Goal: Transaction & Acquisition: Subscribe to service/newsletter

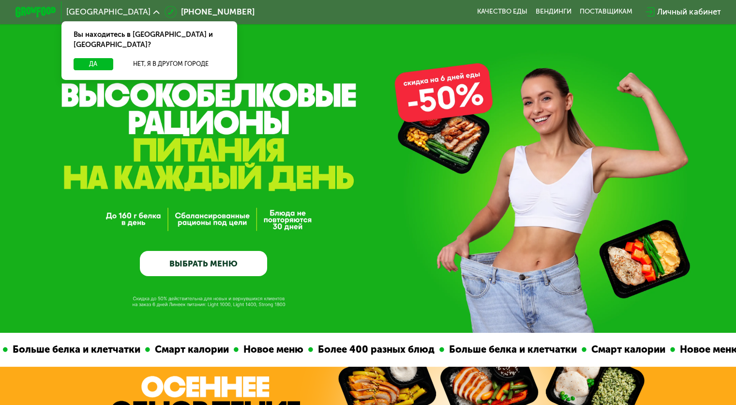
click at [198, 262] on link "ВЫБРАТЬ МЕНЮ" at bounding box center [203, 264] width 127 height 26
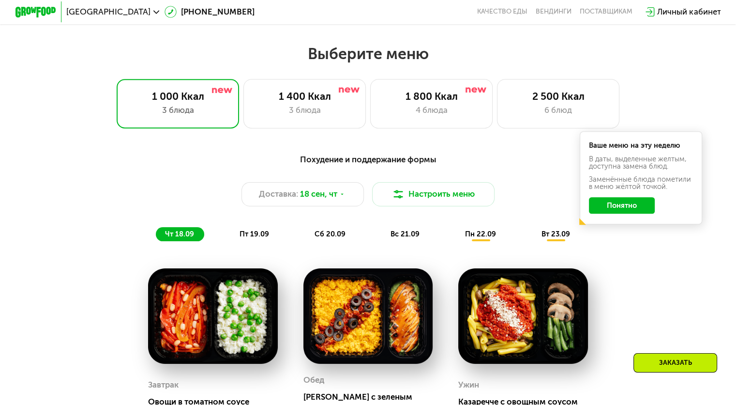
scroll to position [650, 0]
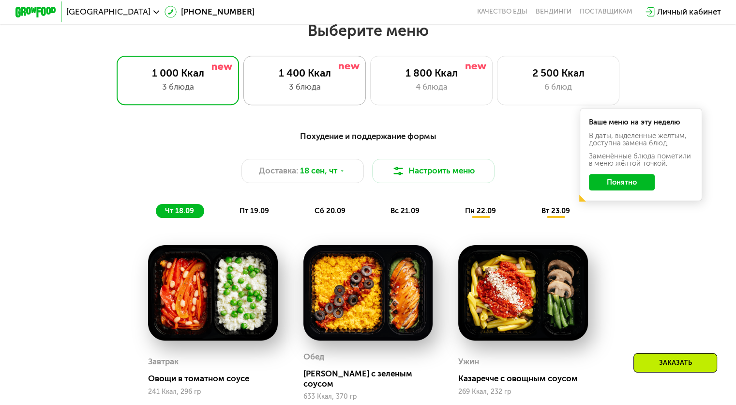
click at [321, 97] on div "1 400 Ккал 3 блюда" at bounding box center [304, 80] width 123 height 49
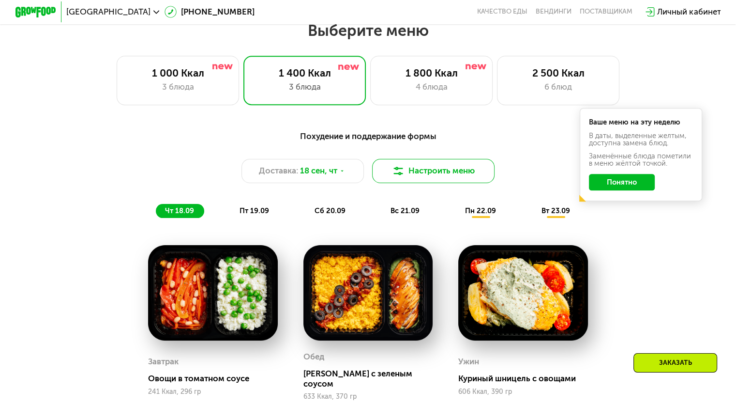
click at [433, 176] on button "Настроить меню" at bounding box center [433, 171] width 123 height 25
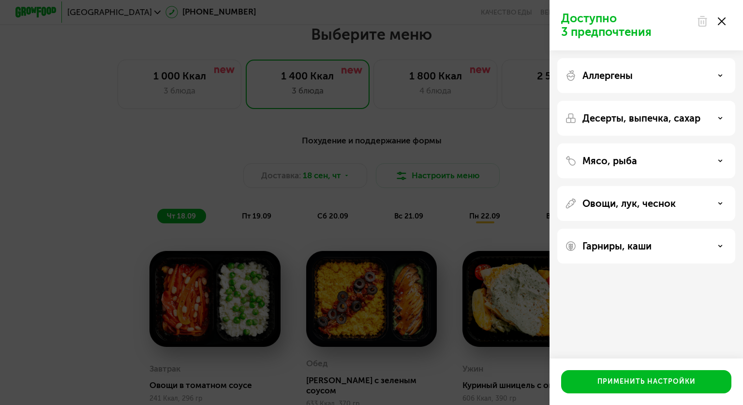
click at [400, 139] on div "Доступно 3 предпочтения Аллергены Десерты, выпечка, сахар Мясо, рыба Овощи, лук…" at bounding box center [371, 202] width 743 height 405
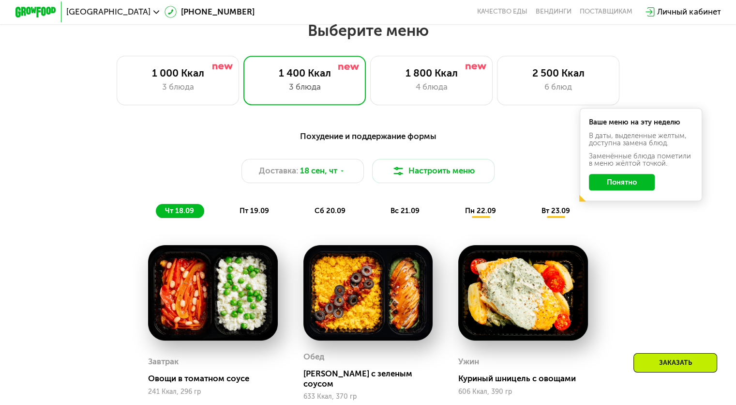
click at [724, 67] on div "Выберите меню 1 000 Ккал 3 блюда 1 400 Ккал 3 блюда 1 800 Ккал 4 блюда 2 500 Кк…" at bounding box center [368, 63] width 736 height 84
click at [542, 149] on div "Похудение и поддержание формы Доставка: [DATE] Настроить меню чт 18.09 пт 19.09…" at bounding box center [367, 174] width 605 height 89
click at [629, 190] on button "Понятно" at bounding box center [622, 182] width 66 height 16
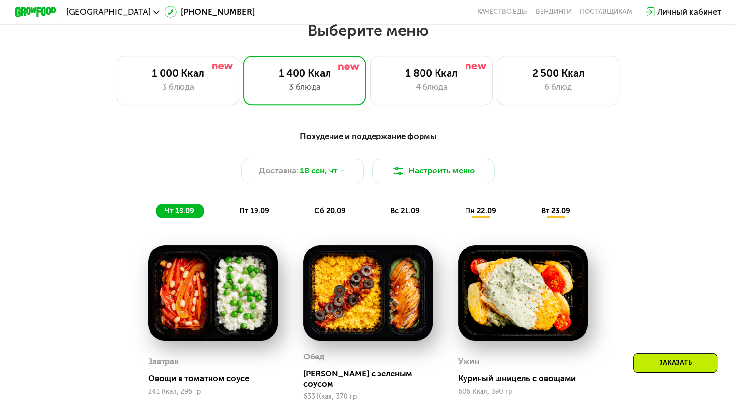
click at [683, 283] on div "Похудение и поддержание формы Доставка: [DATE] Настроить меню чт 18.09 пт 19.09…" at bounding box center [367, 340] width 629 height 434
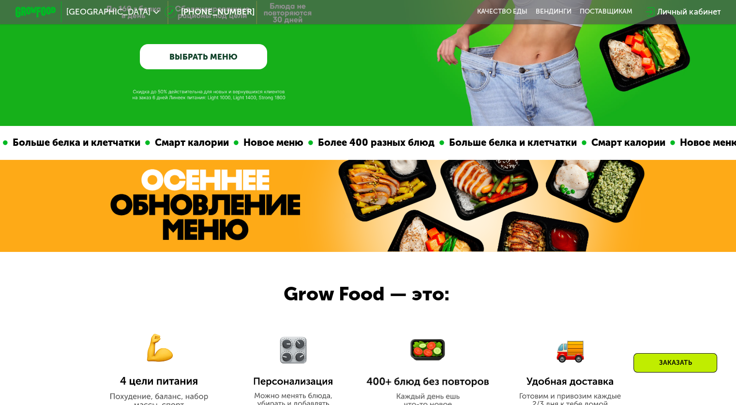
scroll to position [174, 0]
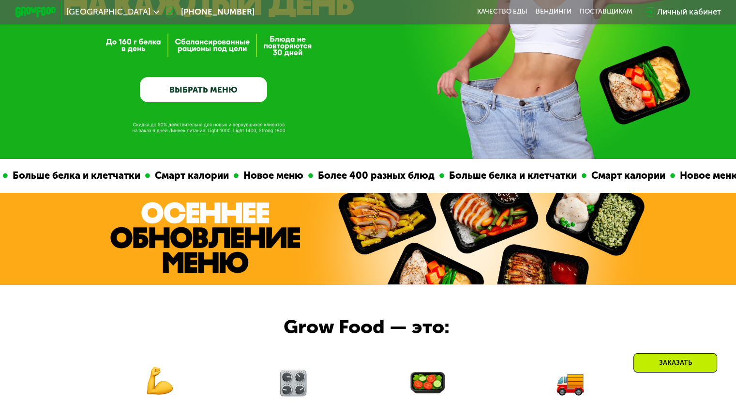
click at [233, 100] on link "ВЫБРАТЬ МЕНЮ" at bounding box center [203, 90] width 127 height 26
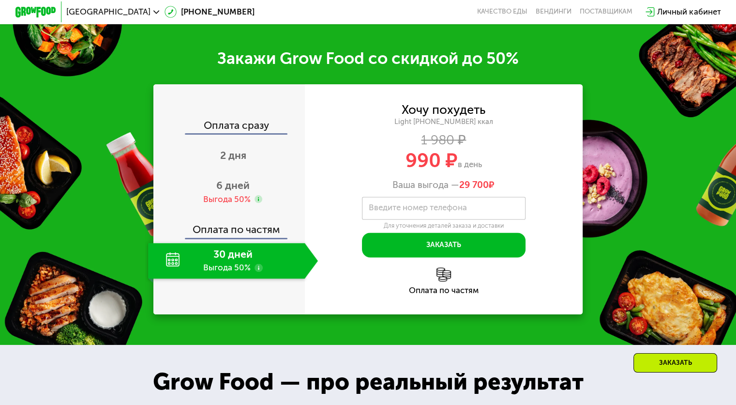
scroll to position [1252, 0]
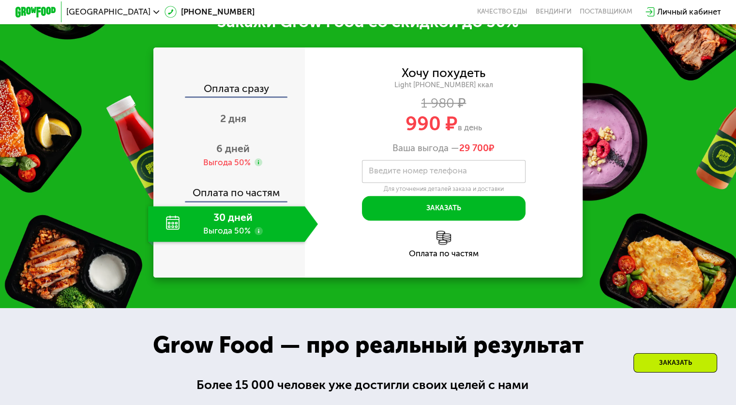
click at [184, 232] on div "30 дней Выгода 50%" at bounding box center [226, 224] width 156 height 36
drag, startPoint x: 184, startPoint y: 232, endPoint x: 226, endPoint y: 205, distance: 49.8
click at [226, 205] on div "Оплата сразу 2 дня 6 дней Выгода 50% Оплата по частям 30 дней Выгода 50%" at bounding box center [228, 162] width 151 height 158
click at [234, 222] on div "30 дней Выгода 50%" at bounding box center [226, 224] width 156 height 36
click at [505, 127] on div "990 ₽ в день" at bounding box center [444, 123] width 278 height 19
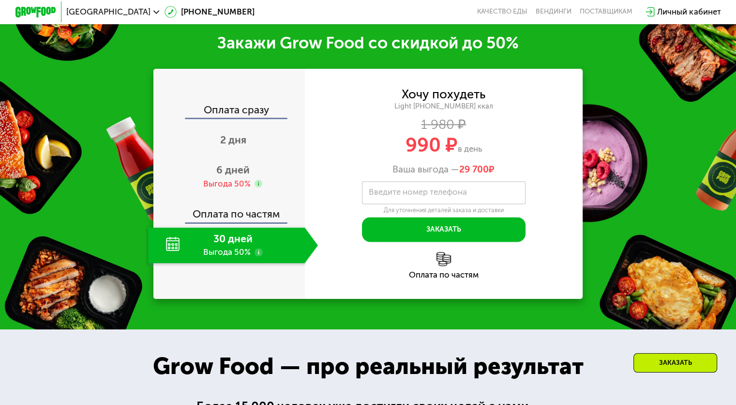
scroll to position [1238, 0]
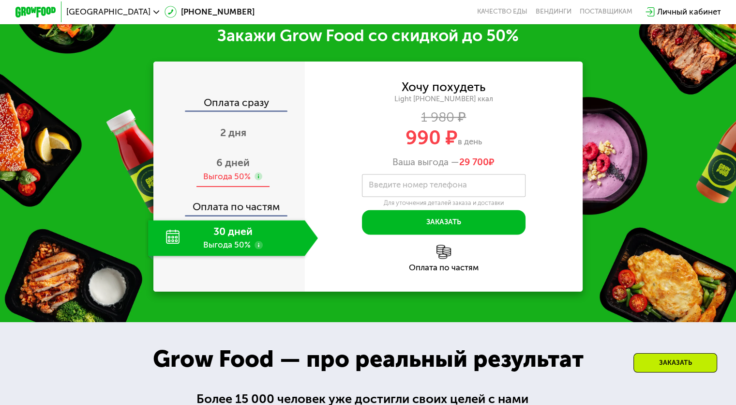
click at [232, 166] on span "6 дней" at bounding box center [232, 162] width 33 height 12
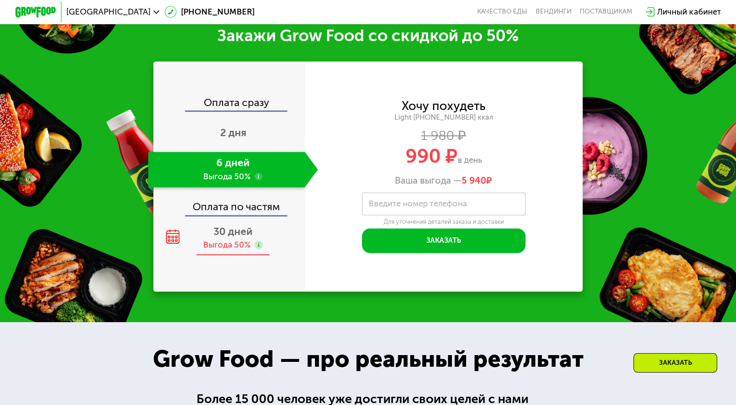
click at [255, 241] on icon at bounding box center [259, 244] width 8 height 8
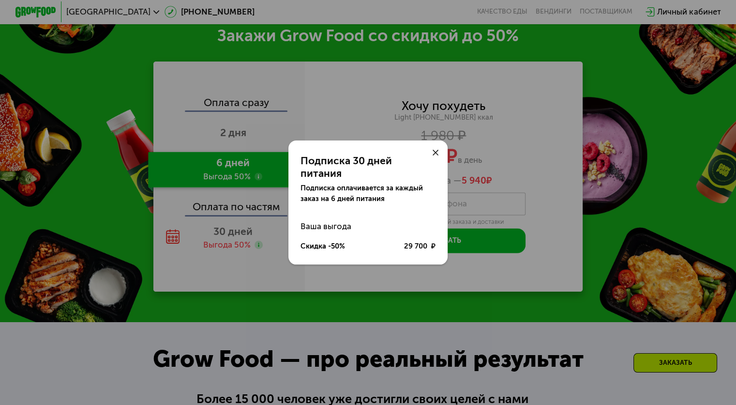
click at [436, 156] on use at bounding box center [436, 153] width 6 height 6
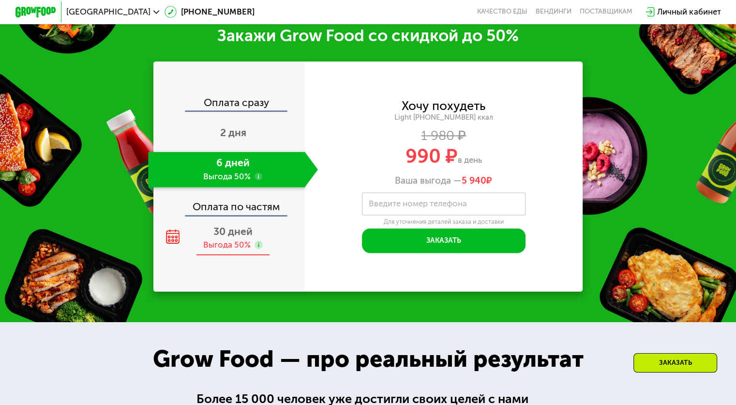
click at [241, 250] on div "Выгода 50%" at bounding box center [226, 244] width 47 height 11
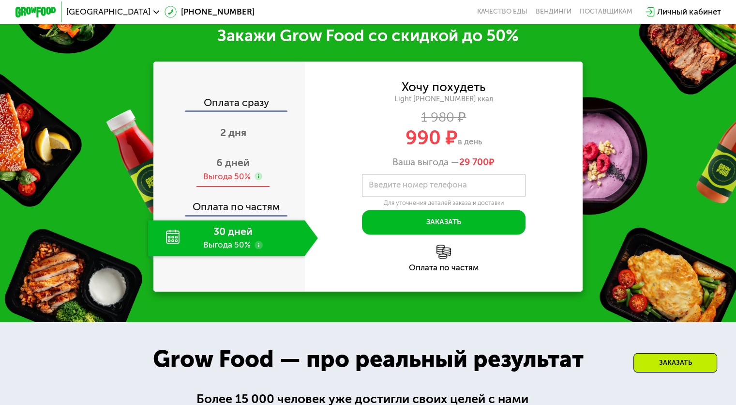
click at [257, 160] on div "6 дней Выгода 50%" at bounding box center [233, 169] width 170 height 36
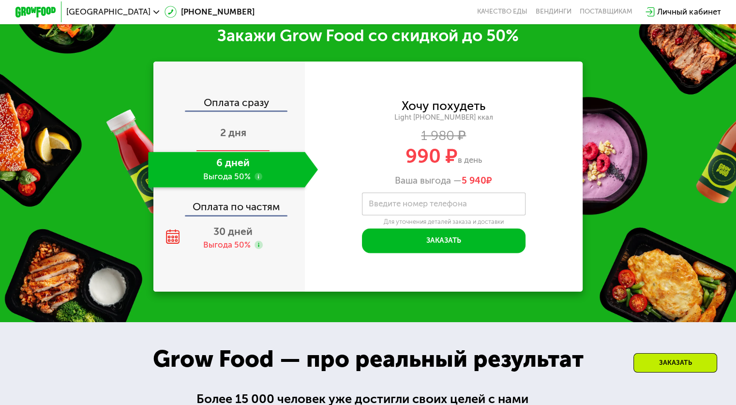
click at [240, 135] on span "2 дня" at bounding box center [233, 132] width 26 height 12
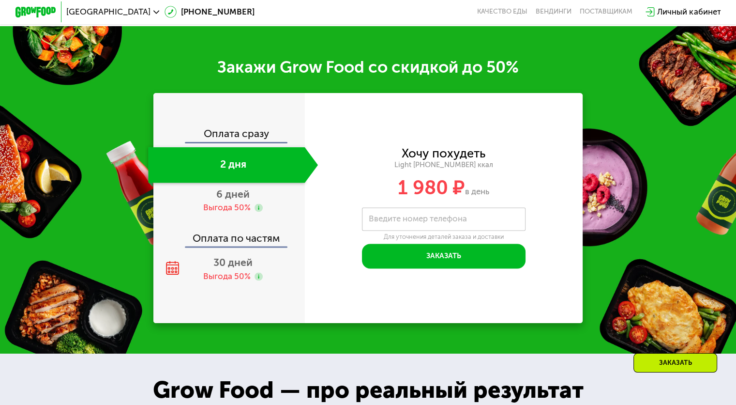
scroll to position [1281, 0]
